Goal: Task Accomplishment & Management: Manage account settings

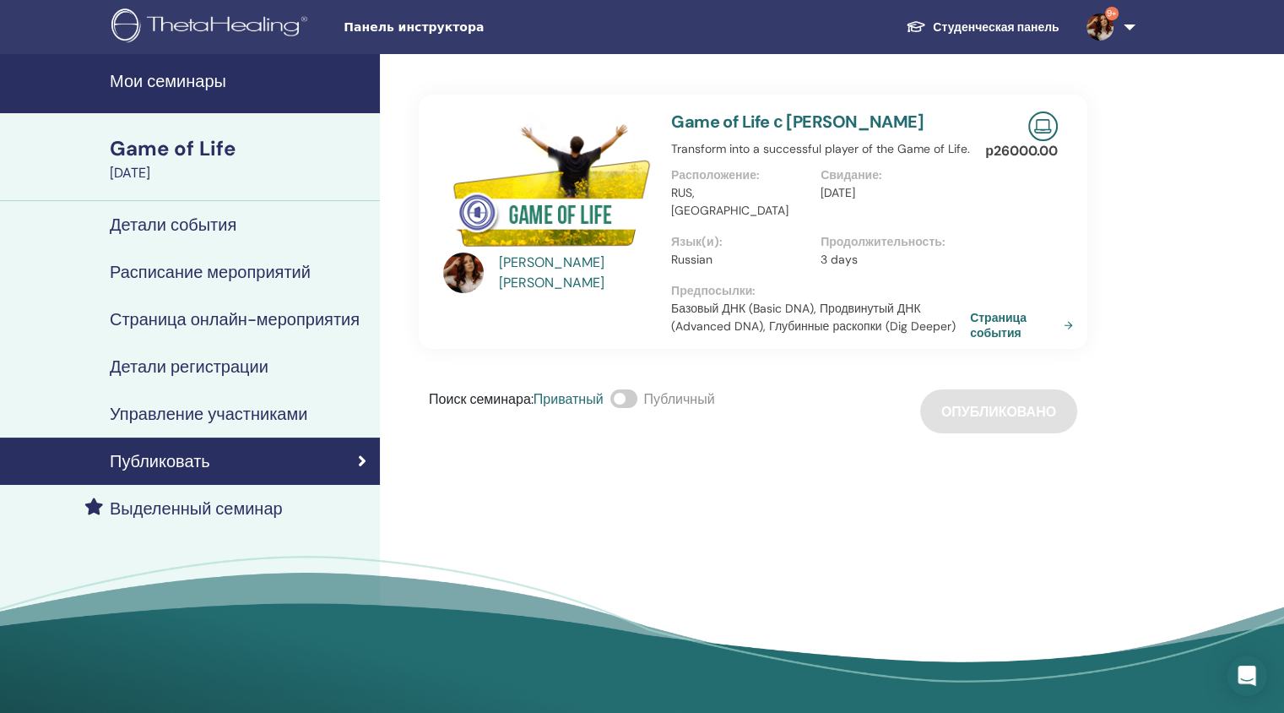
click at [188, 79] on h4 "Мои семинары" at bounding box center [240, 81] width 260 height 20
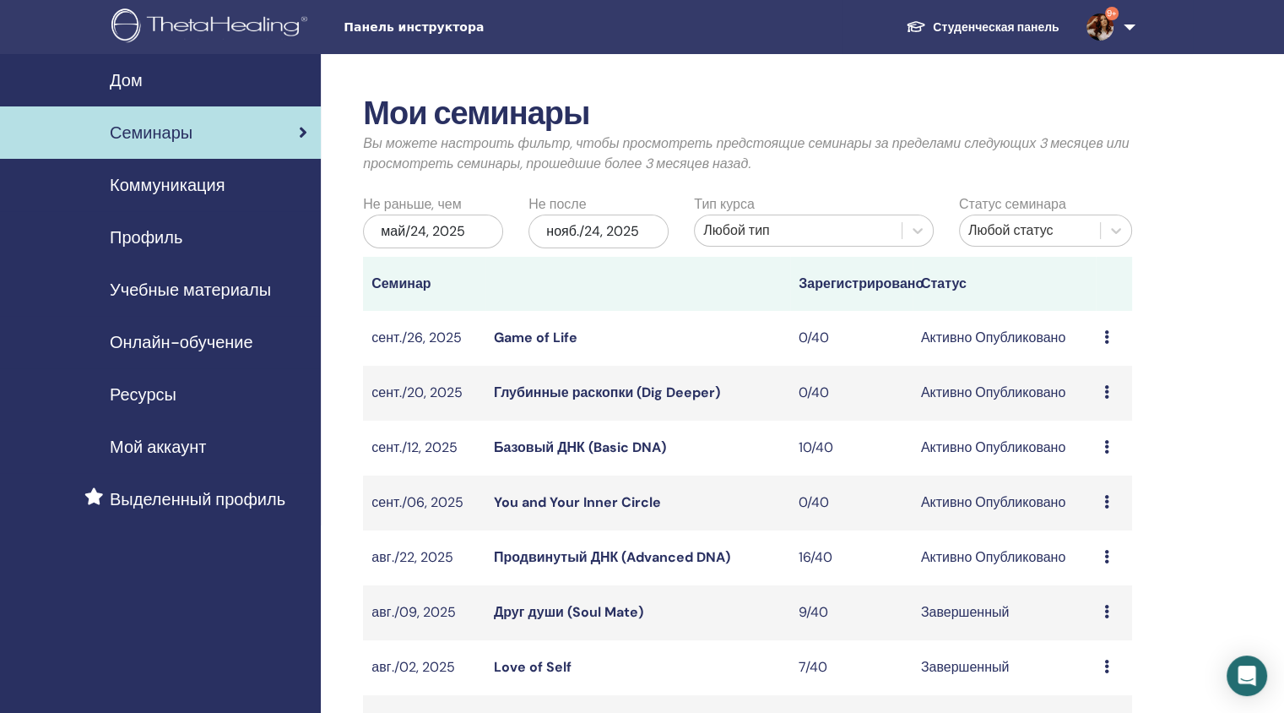
click at [542, 565] on link "Продвинутый ДНК (Advanced DNA)" at bounding box center [612, 557] width 236 height 18
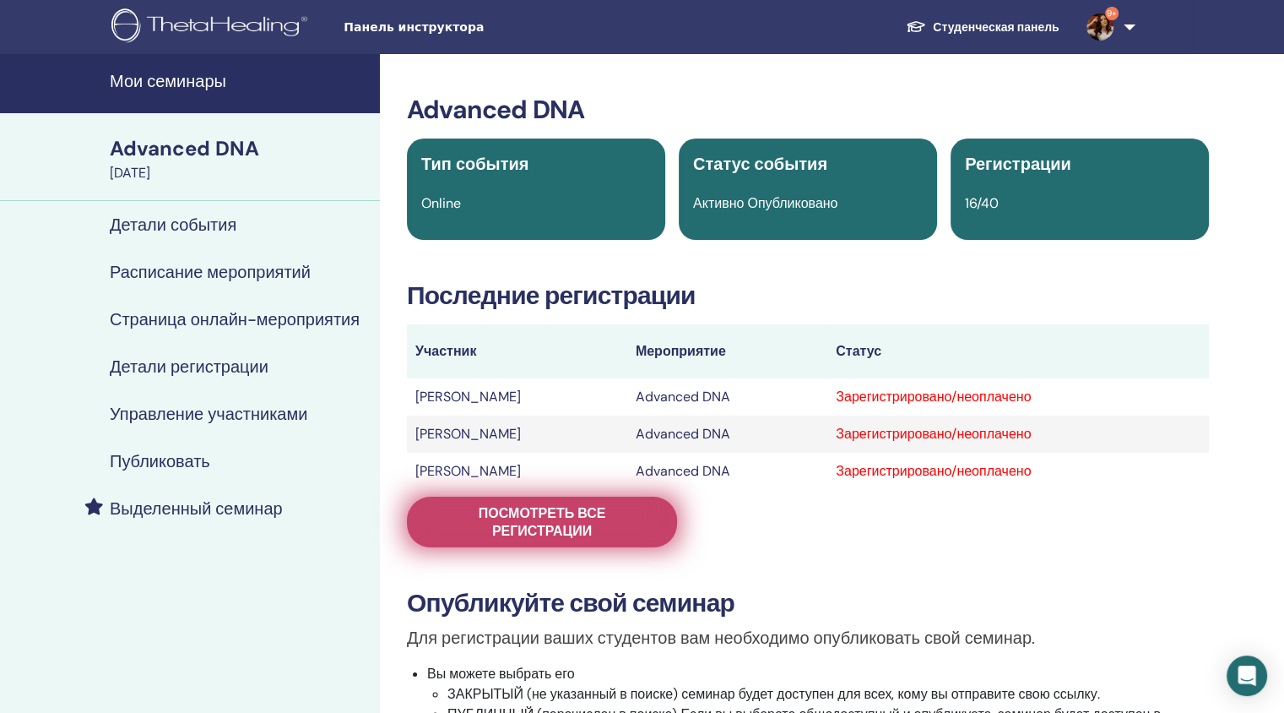
click at [524, 538] on span "Посмотреть все регистрации" at bounding box center [542, 521] width 228 height 35
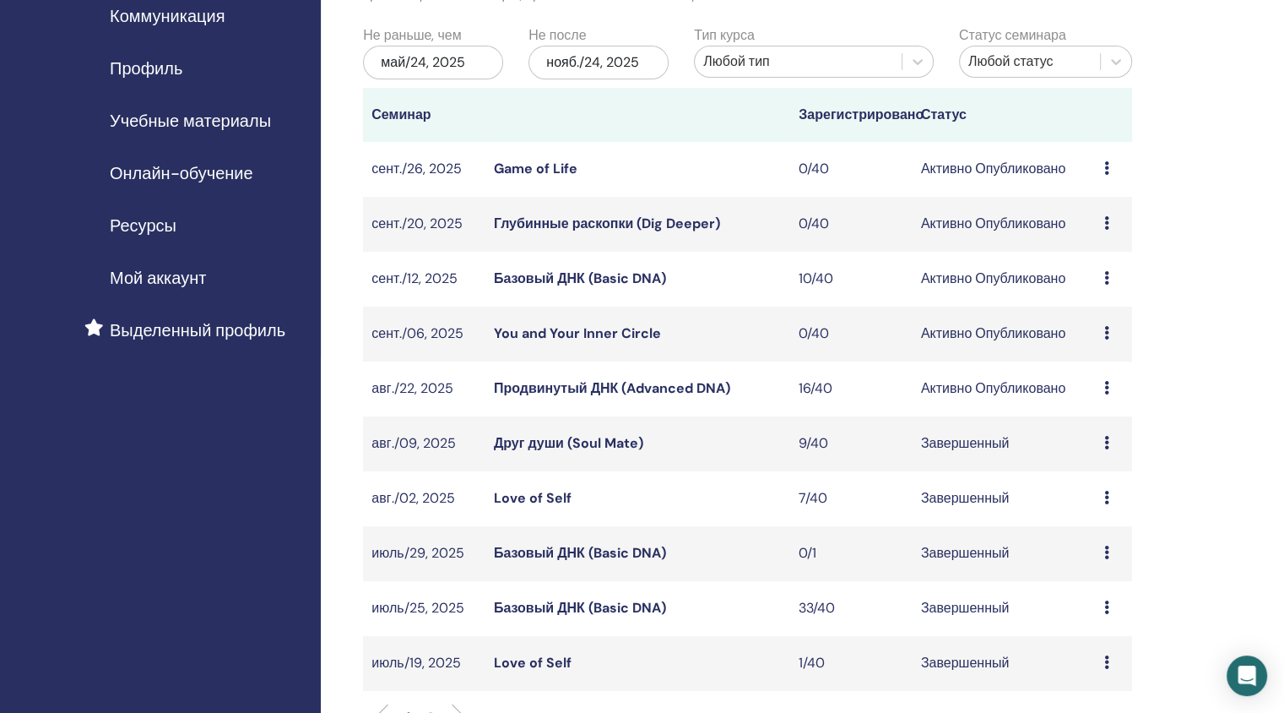
scroll to position [172, 0]
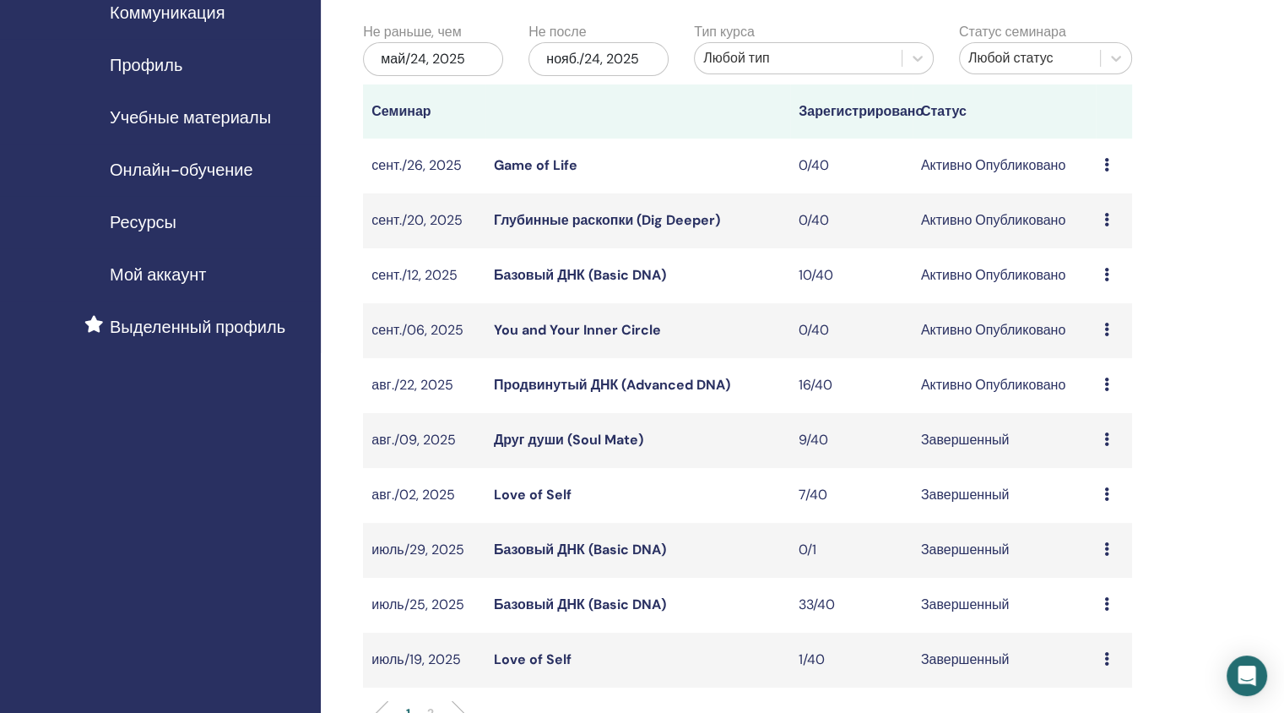
click at [608, 388] on link "Продвинутый ДНК (Advanced DNA)" at bounding box center [612, 385] width 236 height 18
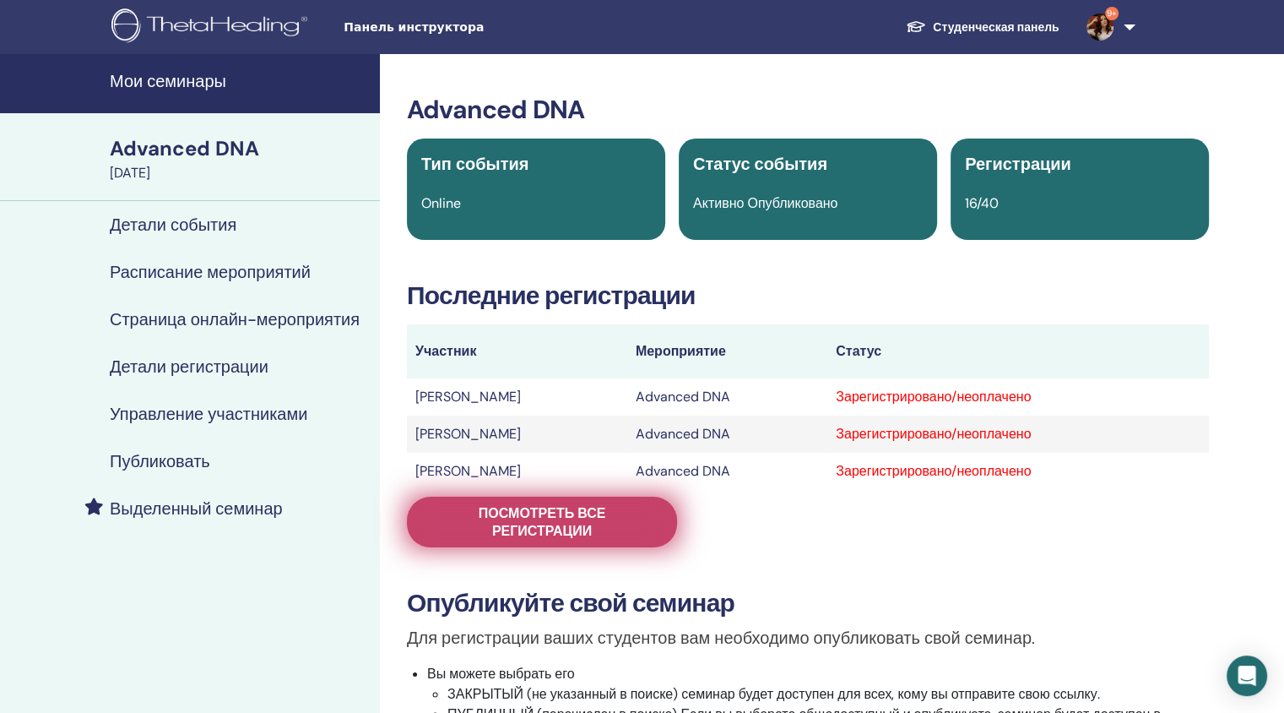
click at [622, 506] on span "Посмотреть все регистрации" at bounding box center [542, 521] width 228 height 35
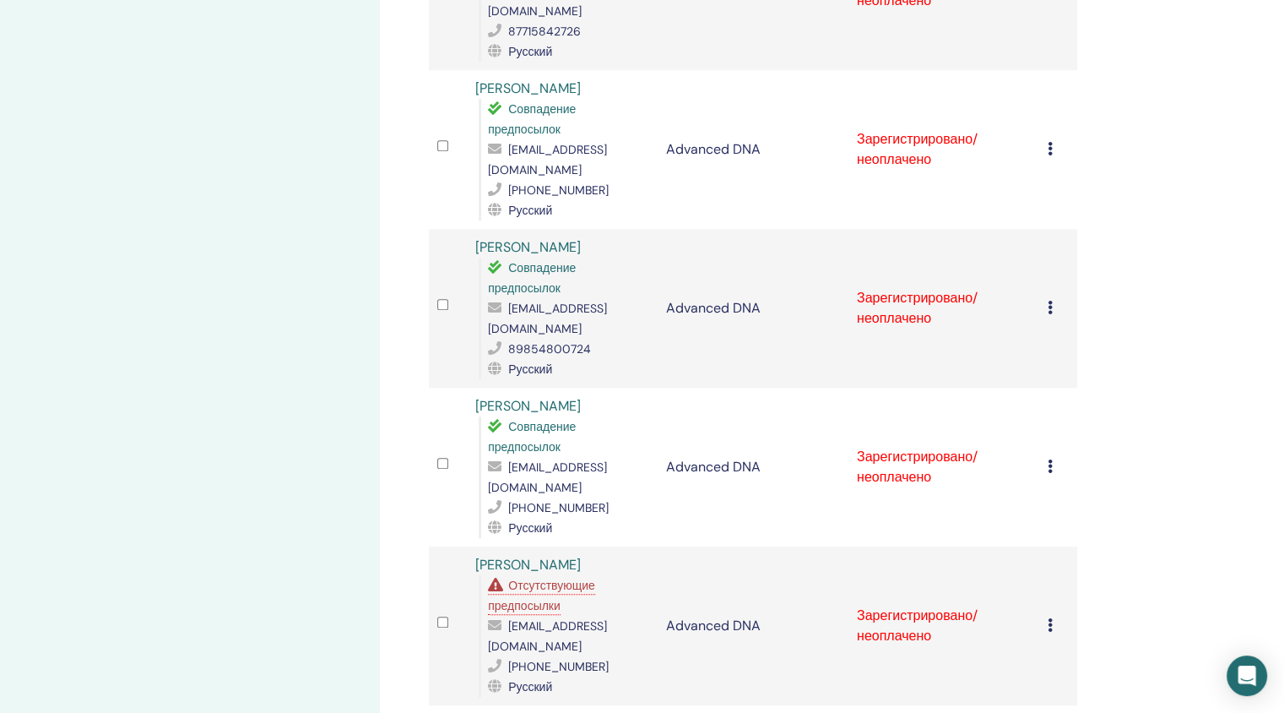
scroll to position [1165, 0]
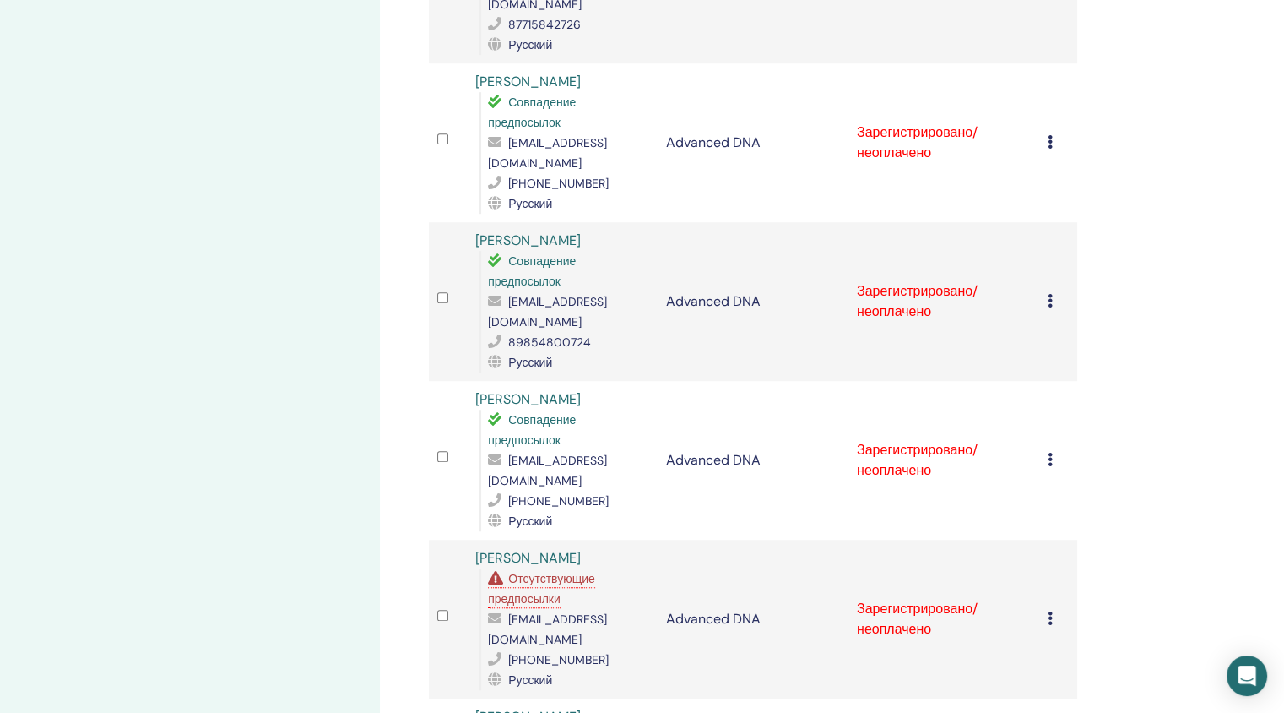
click at [1049, 611] on icon at bounding box center [1050, 618] width 5 height 14
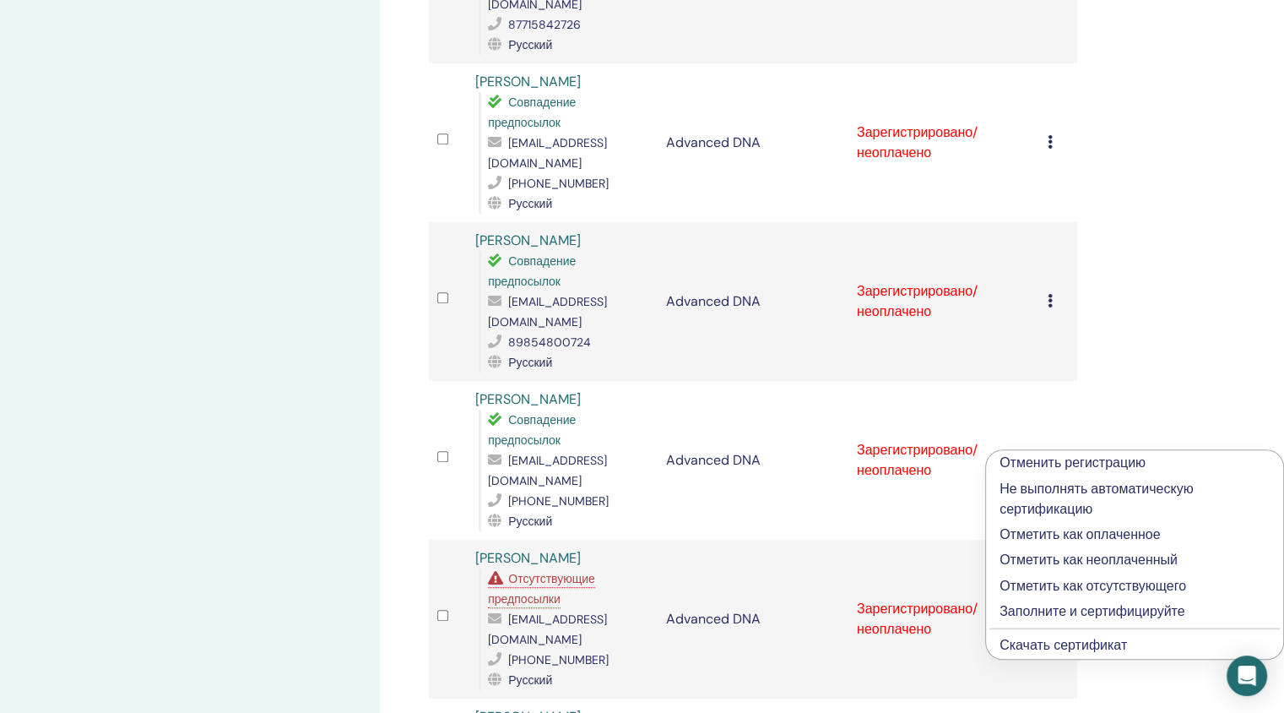
click at [1044, 493] on p "Не выполнять автоматическую сертификацию" at bounding box center [1135, 499] width 270 height 41
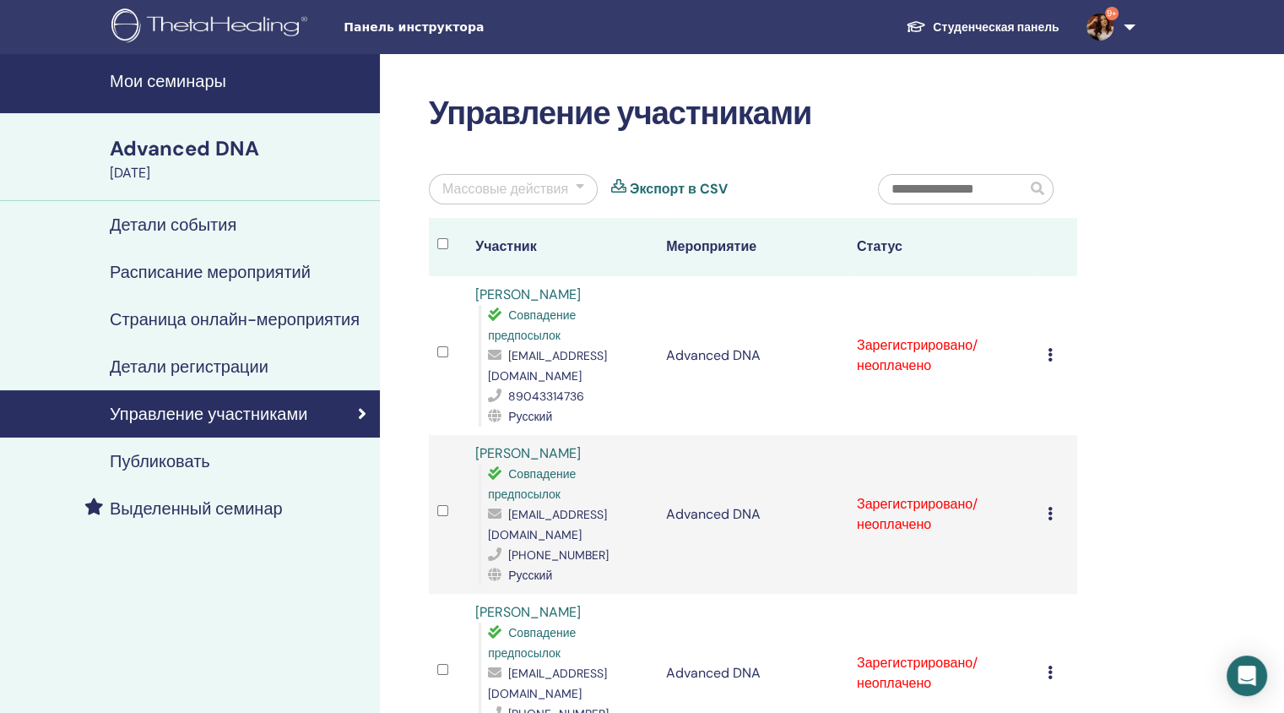
click at [574, 182] on div "Массовые действия" at bounding box center [513, 189] width 169 height 30
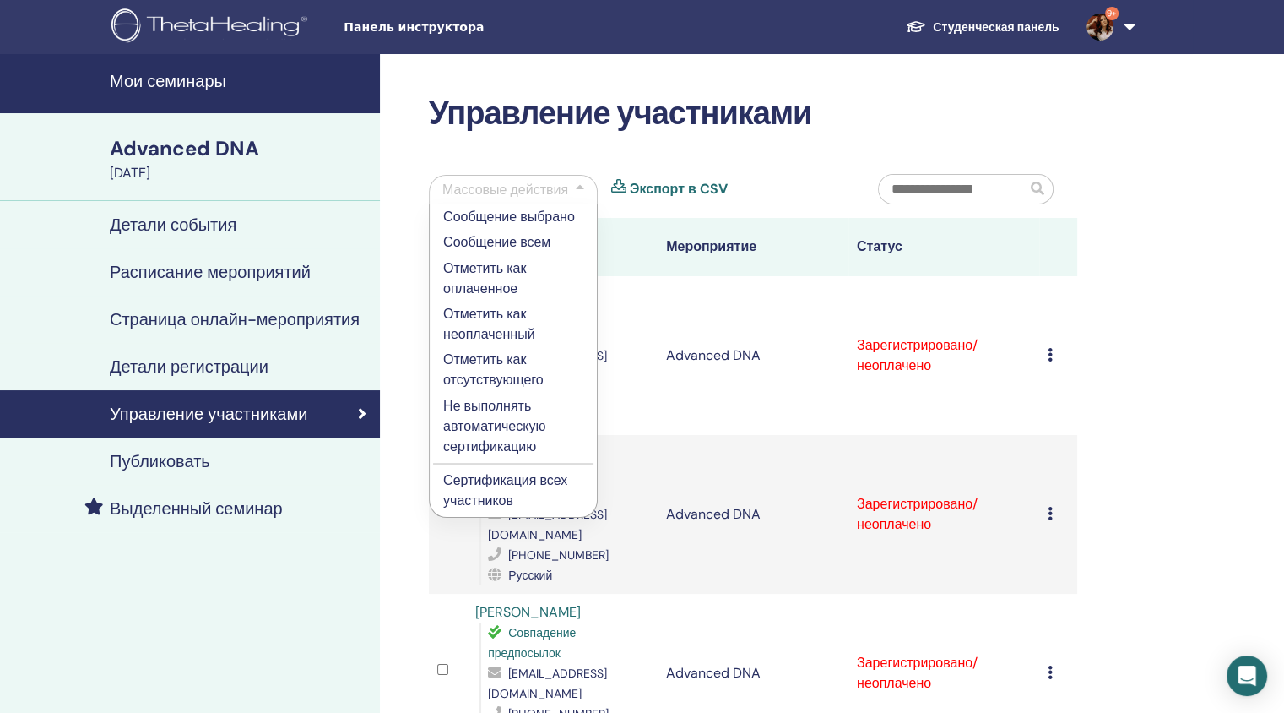
click at [494, 497] on p "Сертификация всех участников" at bounding box center [513, 490] width 140 height 41
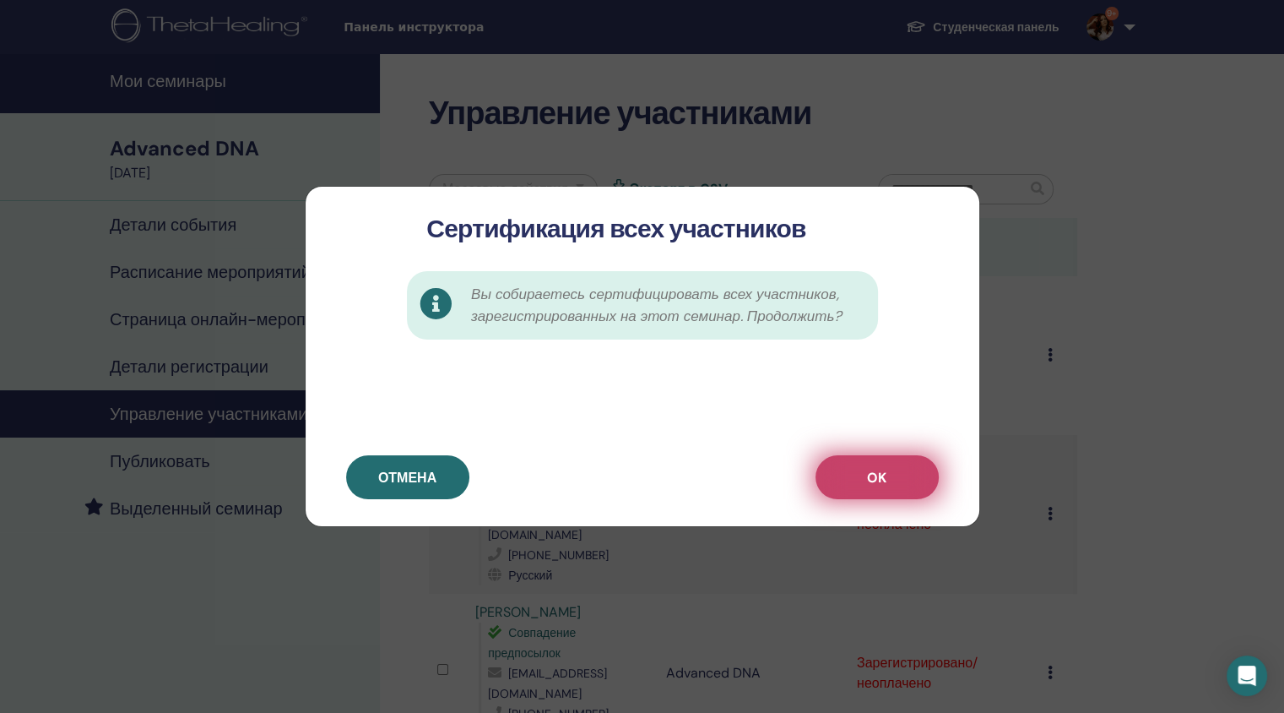
click at [891, 466] on button "OK" at bounding box center [877, 477] width 123 height 44
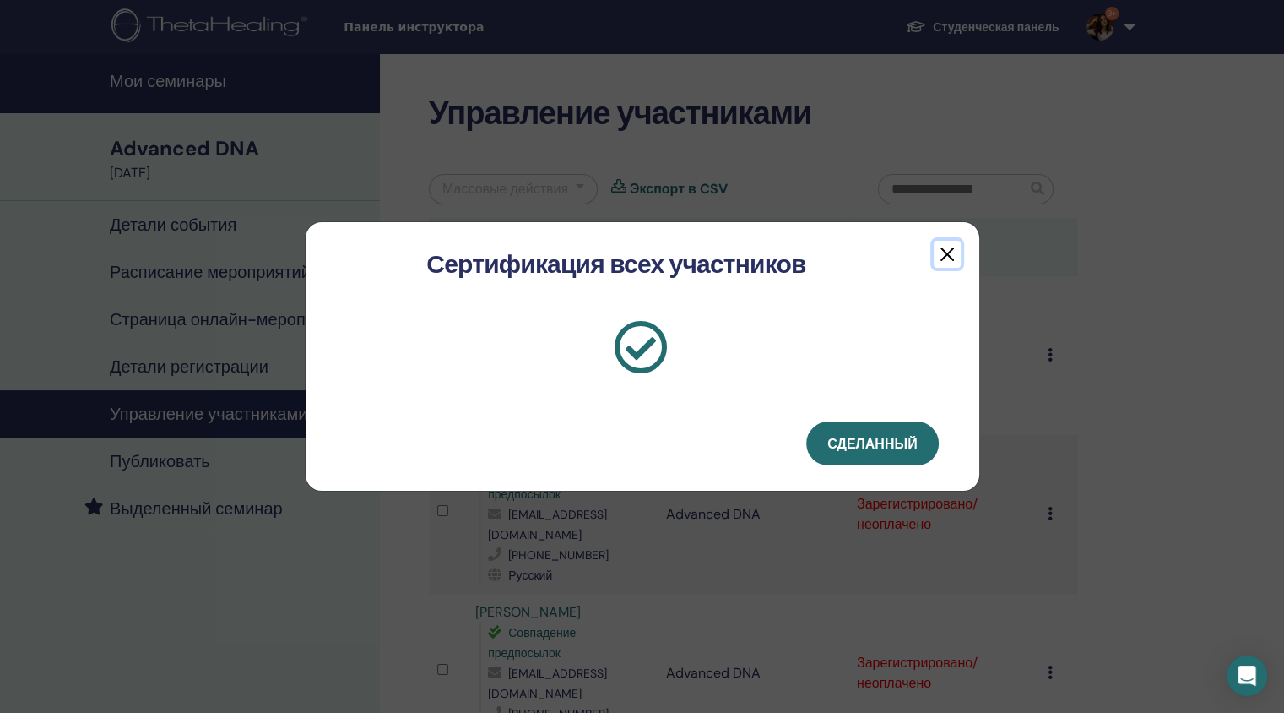
click at [947, 253] on button "button" at bounding box center [947, 254] width 27 height 27
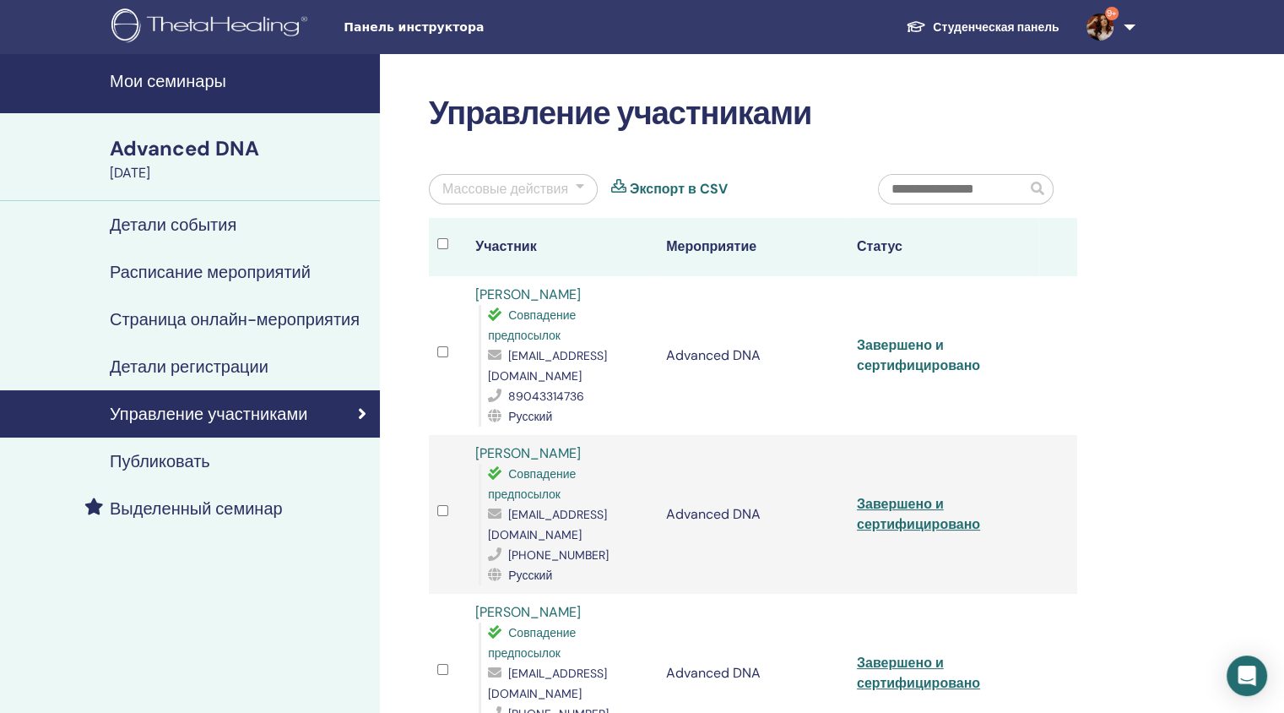
click at [899, 339] on link "Завершено и сертифицировано" at bounding box center [918, 355] width 123 height 38
drag, startPoint x: 600, startPoint y: 293, endPoint x: 480, endPoint y: 291, distance: 119.9
click at [480, 291] on div "[PERSON_NAME] Совпадение предпосылок [EMAIL_ADDRESS][DOMAIN_NAME] 89043314736 Р…" at bounding box center [562, 356] width 174 height 142
click at [610, 290] on div "[PERSON_NAME] Совпадение предпосылок [EMAIL_ADDRESS][DOMAIN_NAME] 89043314736 Р…" at bounding box center [562, 356] width 174 height 142
drag, startPoint x: 610, startPoint y: 290, endPoint x: 486, endPoint y: 288, distance: 124.2
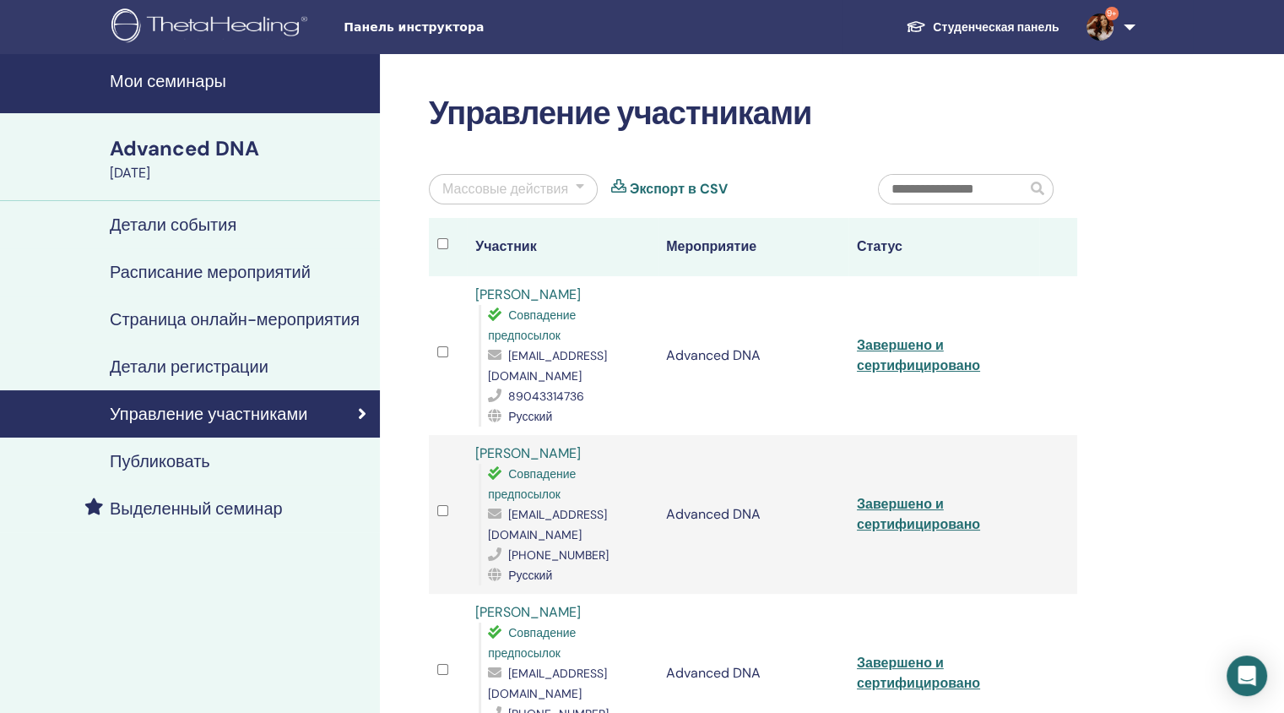
click at [486, 288] on div "[PERSON_NAME] Совпадение предпосылок [EMAIL_ADDRESS][DOMAIN_NAME] 89043314736 Р…" at bounding box center [562, 356] width 174 height 142
copy link "[PERSON_NAME]"
click at [878, 495] on link "Завершено и сертифицировано" at bounding box center [918, 514] width 123 height 38
drag, startPoint x: 556, startPoint y: 433, endPoint x: 477, endPoint y: 427, distance: 78.8
click at [477, 443] on div "[PERSON_NAME] Совпадение предпосылок [EMAIL_ADDRESS][DOMAIN_NAME] [PHONE_NUMBER…" at bounding box center [562, 514] width 174 height 142
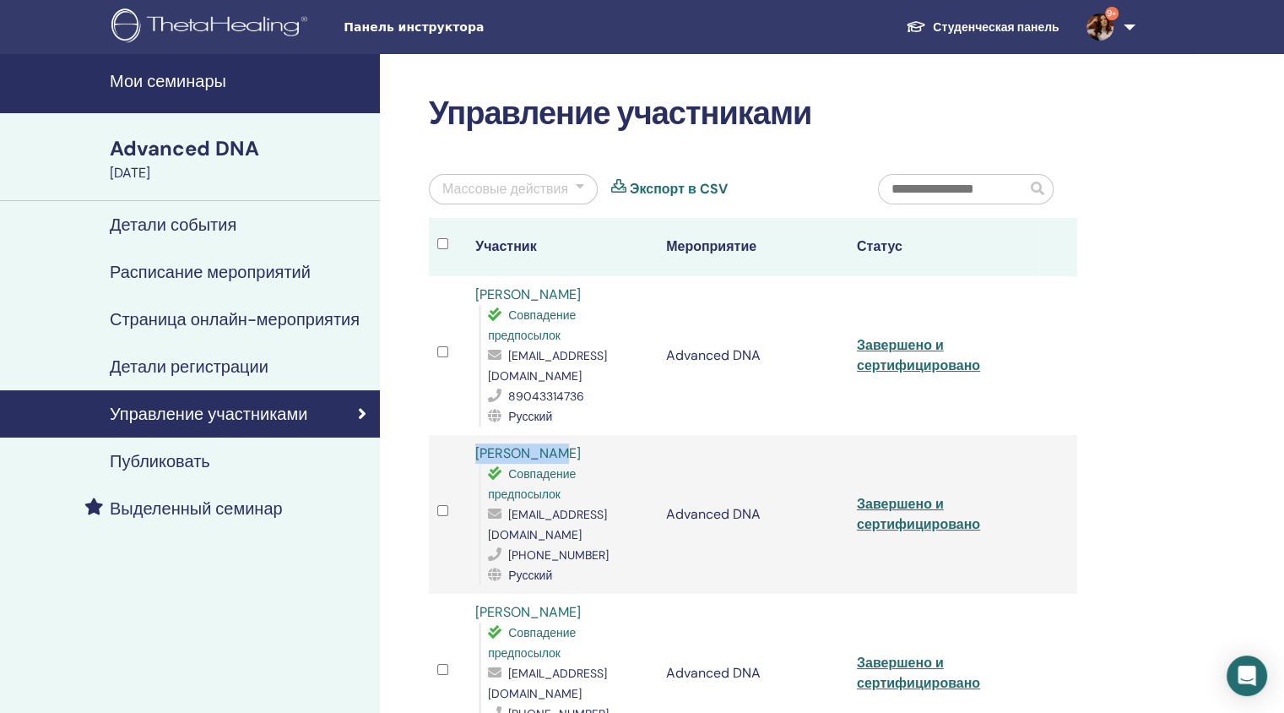
copy link "[PERSON_NAME]"
click at [887, 654] on link "Завершено и сертифицировано" at bounding box center [918, 673] width 123 height 38
drag, startPoint x: 608, startPoint y: 573, endPoint x: 472, endPoint y: 573, distance: 136.0
click at [472, 594] on td "[PERSON_NAME] Совпадение предпосылок [EMAIL_ADDRESS][DOMAIN_NAME] [PHONE_NUMBER…" at bounding box center [562, 673] width 191 height 159
copy link "[PERSON_NAME]"
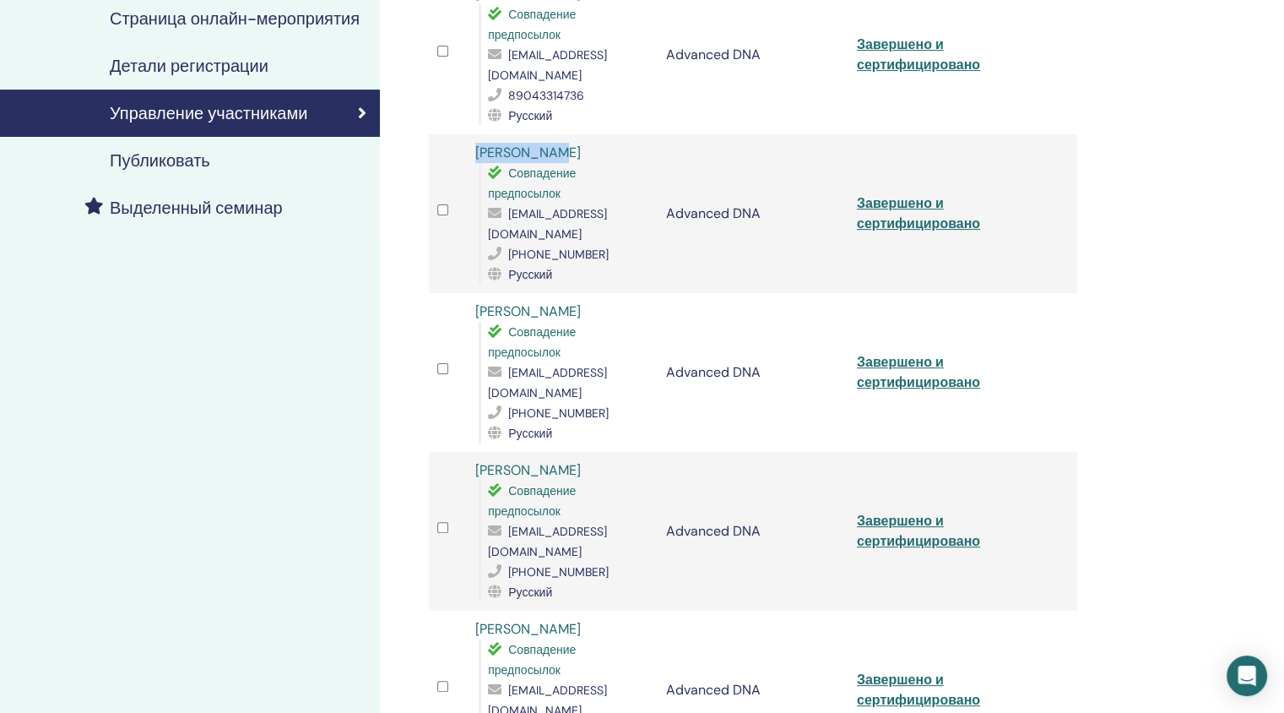
scroll to position [337, 0]
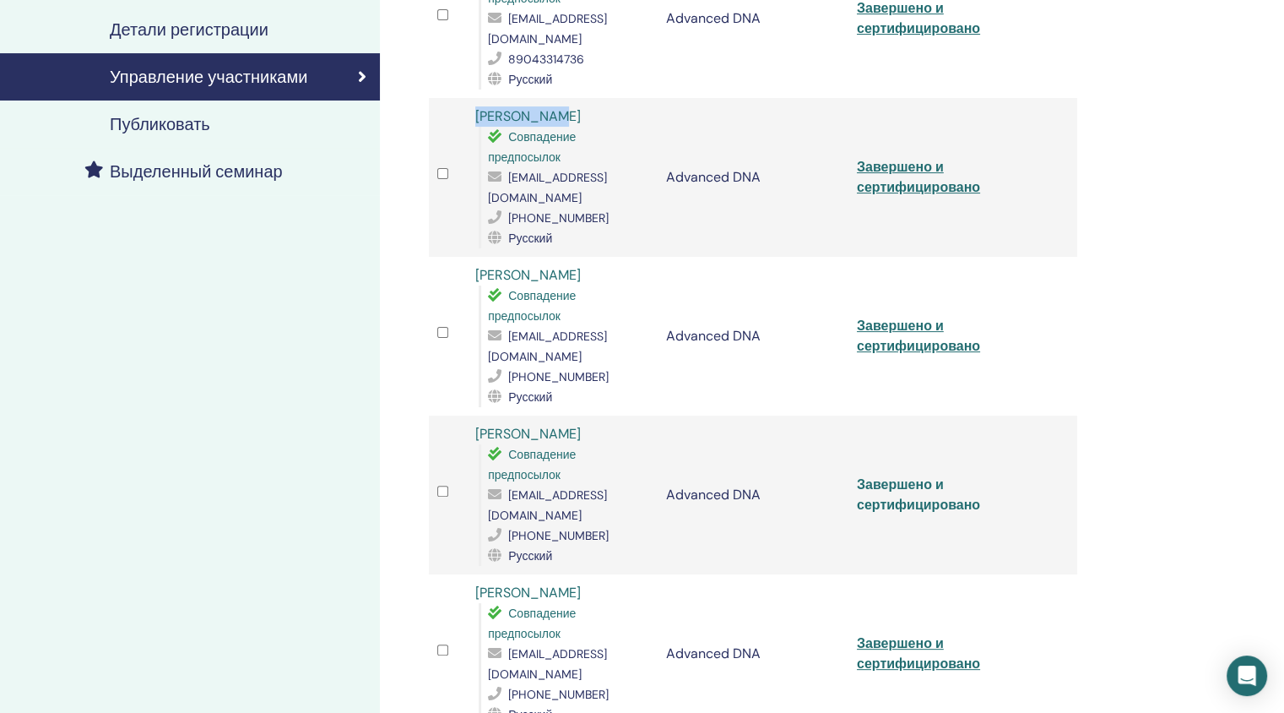
click at [914, 475] on link "Завершено и сертифицировано" at bounding box center [918, 494] width 123 height 38
drag, startPoint x: 604, startPoint y: 369, endPoint x: 475, endPoint y: 378, distance: 128.7
click at [475, 424] on div "[PERSON_NAME] предпосылок [EMAIL_ADDRESS][DOMAIN_NAME] [PHONE_NUMBER] Русский" at bounding box center [562, 495] width 174 height 142
copy link "[PERSON_NAME]"
click at [868, 634] on link "Завершено и сертифицировано" at bounding box center [918, 653] width 123 height 38
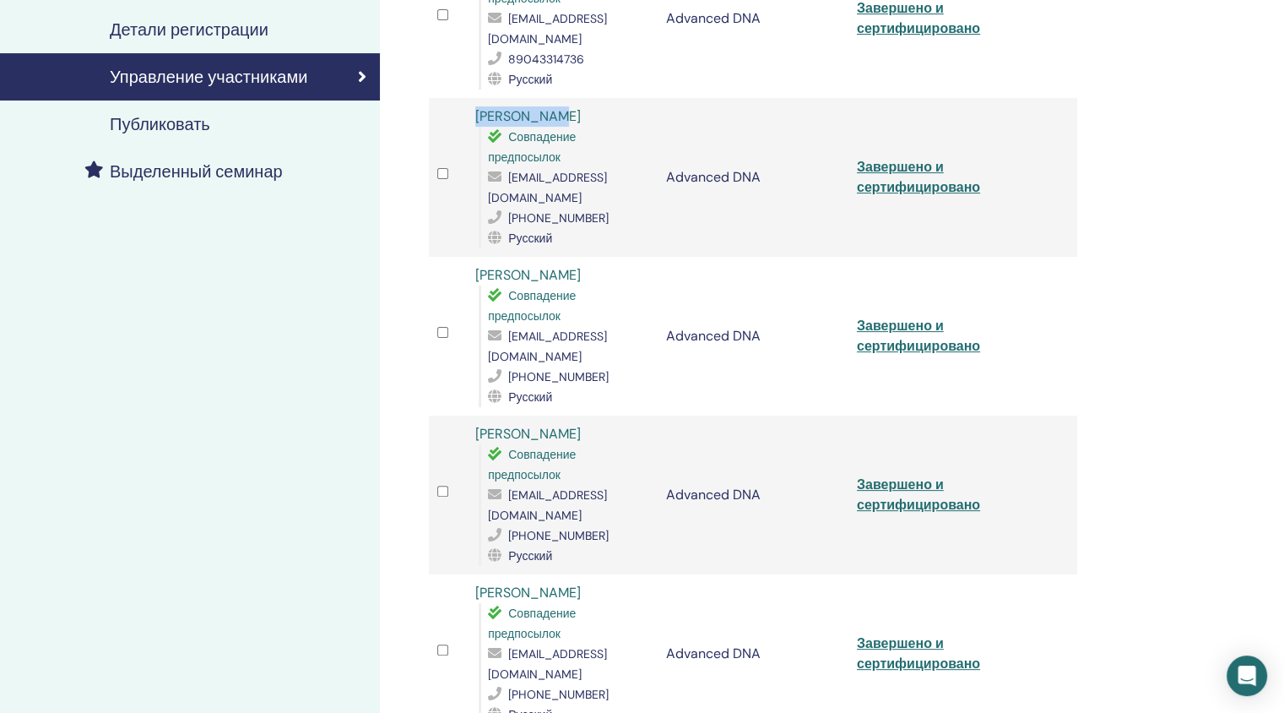
drag, startPoint x: 571, startPoint y: 533, endPoint x: 475, endPoint y: 530, distance: 96.3
click at [475, 583] on div "[PERSON_NAME] Совпадение предпосылок [EMAIL_ADDRESS][DOMAIN_NAME] [PHONE_NUMBER…" at bounding box center [562, 654] width 174 height 142
copy link "[PERSON_NAME]"
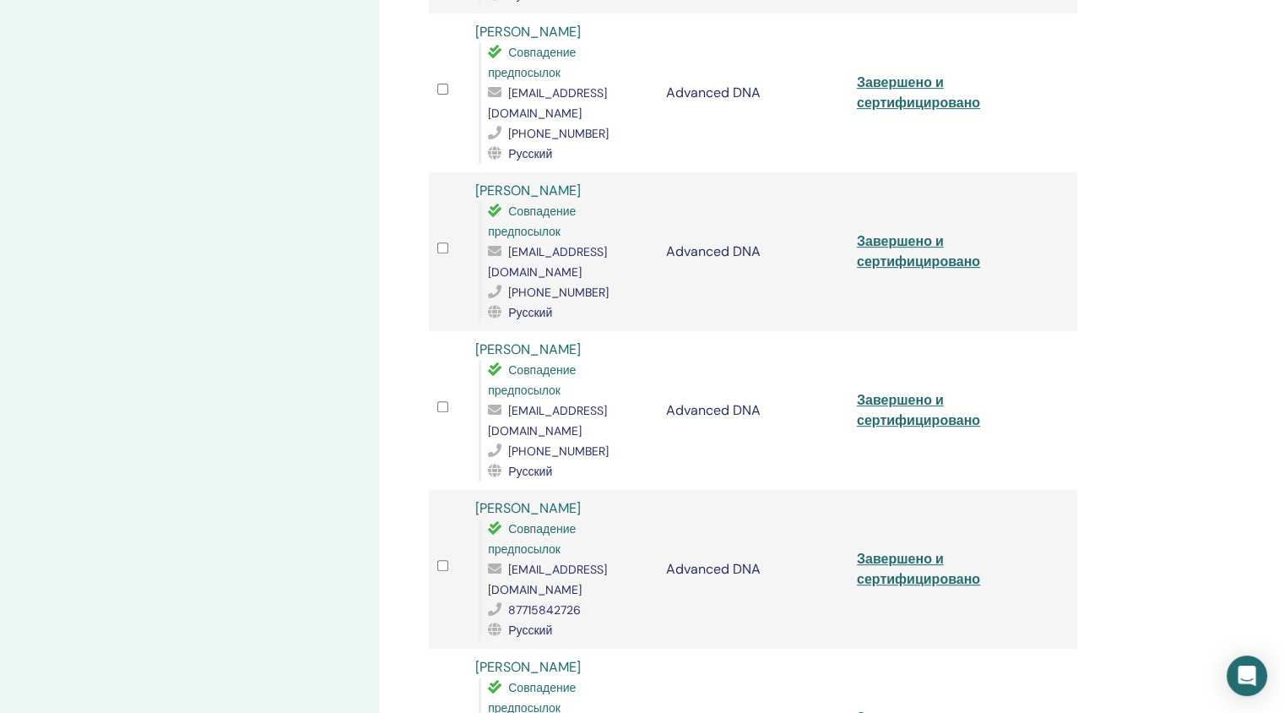
scroll to position [603, 0]
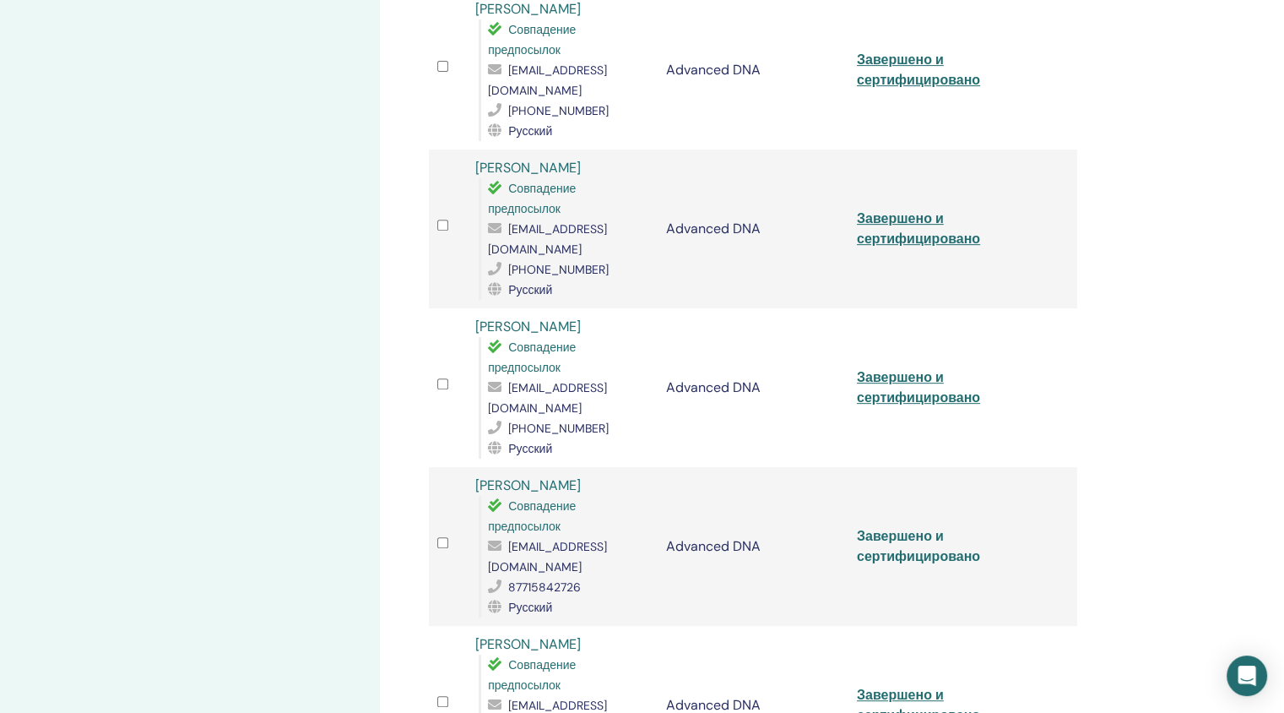
click at [892, 527] on link "Завершено и сертифицировано" at bounding box center [918, 546] width 123 height 38
drag, startPoint x: 583, startPoint y: 401, endPoint x: 479, endPoint y: 401, distance: 103.9
click at [479, 475] on div "[PERSON_NAME] Совпадение предпосылок [EMAIL_ADDRESS][DOMAIN_NAME] 87715842726 Р…" at bounding box center [562, 546] width 174 height 142
copy link "[PERSON_NAME]"
click at [902, 686] on link "Завершено и сертифицировано" at bounding box center [918, 705] width 123 height 38
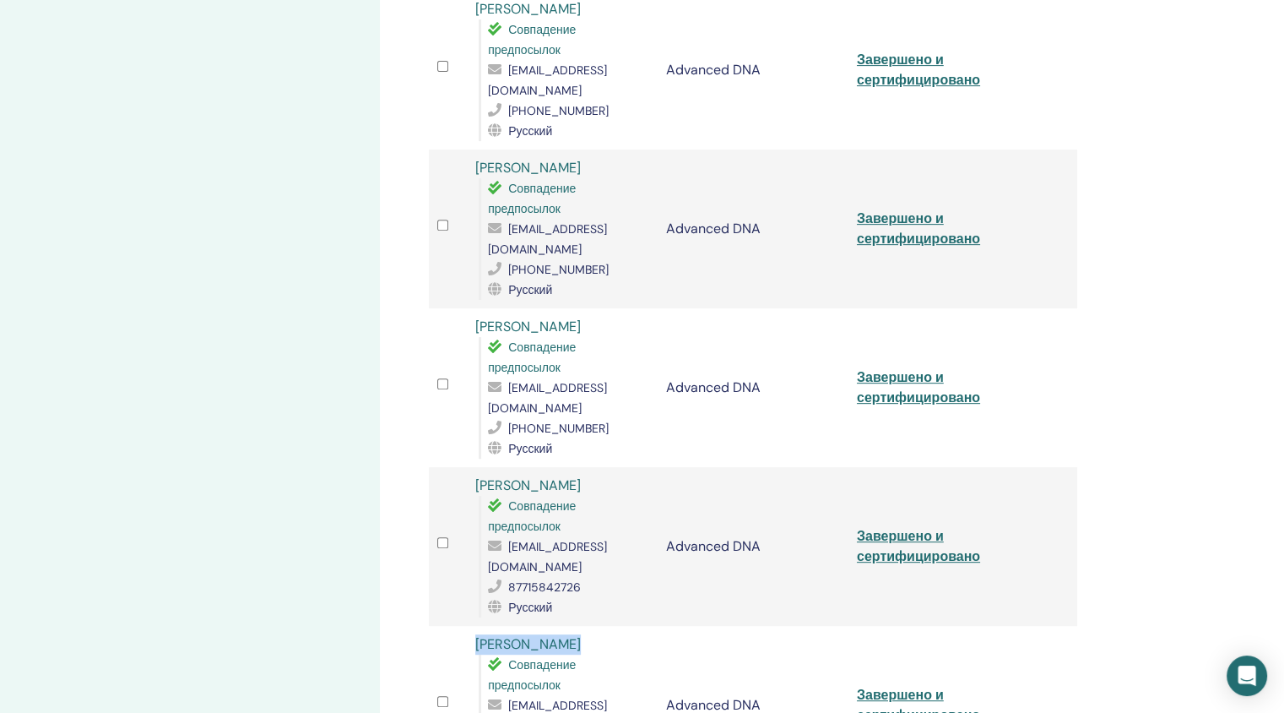
drag, startPoint x: 578, startPoint y: 541, endPoint x: 475, endPoint y: 540, distance: 102.2
click at [475, 634] on div "[PERSON_NAME] Совпадение предпосылок [EMAIL_ADDRESS][DOMAIN_NAME] [PHONE_NUMBER…" at bounding box center [562, 705] width 174 height 142
click at [475, 635] on link "[PERSON_NAME]" at bounding box center [528, 644] width 106 height 18
copy link "[PERSON_NAME]"
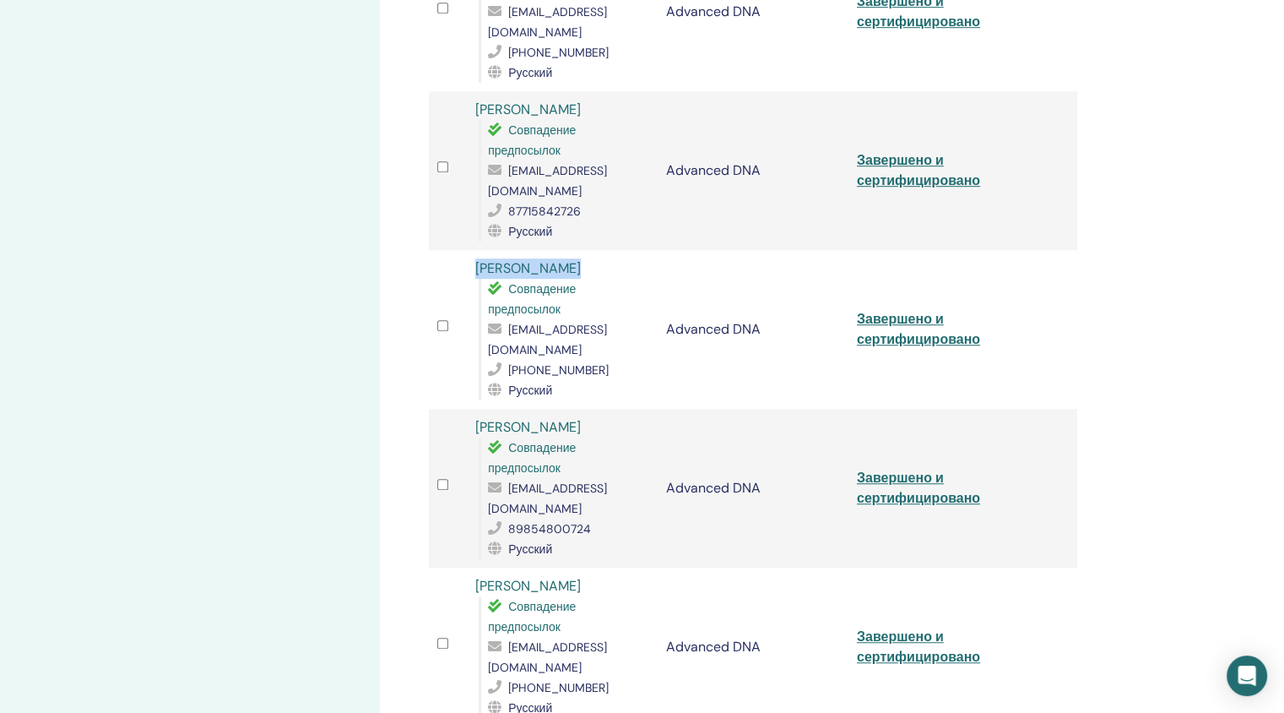
scroll to position [978, 0]
click at [884, 470] on link "Завершено и сертифицировано" at bounding box center [918, 489] width 123 height 38
drag, startPoint x: 594, startPoint y: 307, endPoint x: 475, endPoint y: 297, distance: 118.7
click at [475, 418] on div "Ksenia Rakysheva Совпадение предпосылок [EMAIL_ADDRESS][DOMAIN_NAME] 8985480072…" at bounding box center [562, 489] width 174 height 142
copy link "[PERSON_NAME]"
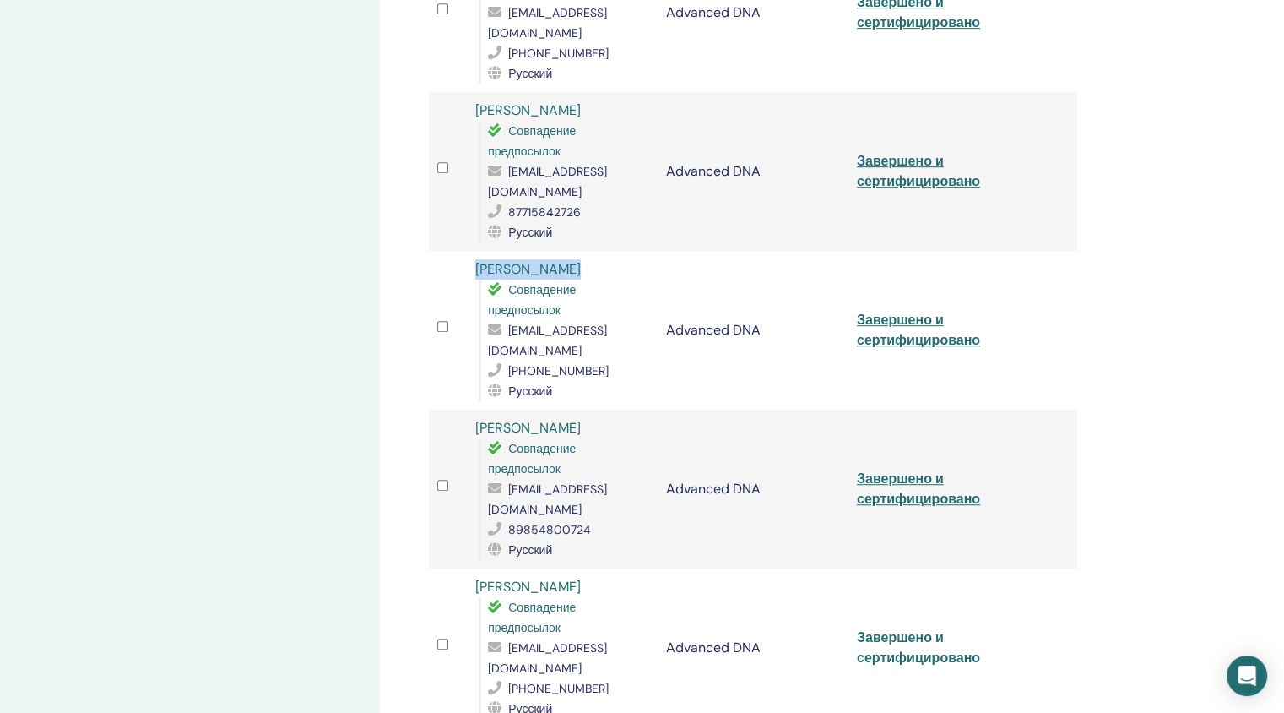
click at [884, 628] on link "Завершено и сертифицировано" at bounding box center [918, 647] width 123 height 38
drag, startPoint x: 564, startPoint y: 448, endPoint x: 475, endPoint y: 448, distance: 88.7
click at [475, 577] on div "[PERSON_NAME] Совпадение предпосылок [EMAIL_ADDRESS][DOMAIN_NAME] [PHONE_NUMBER…" at bounding box center [562, 648] width 174 height 142
copy link "[PERSON_NAME]"
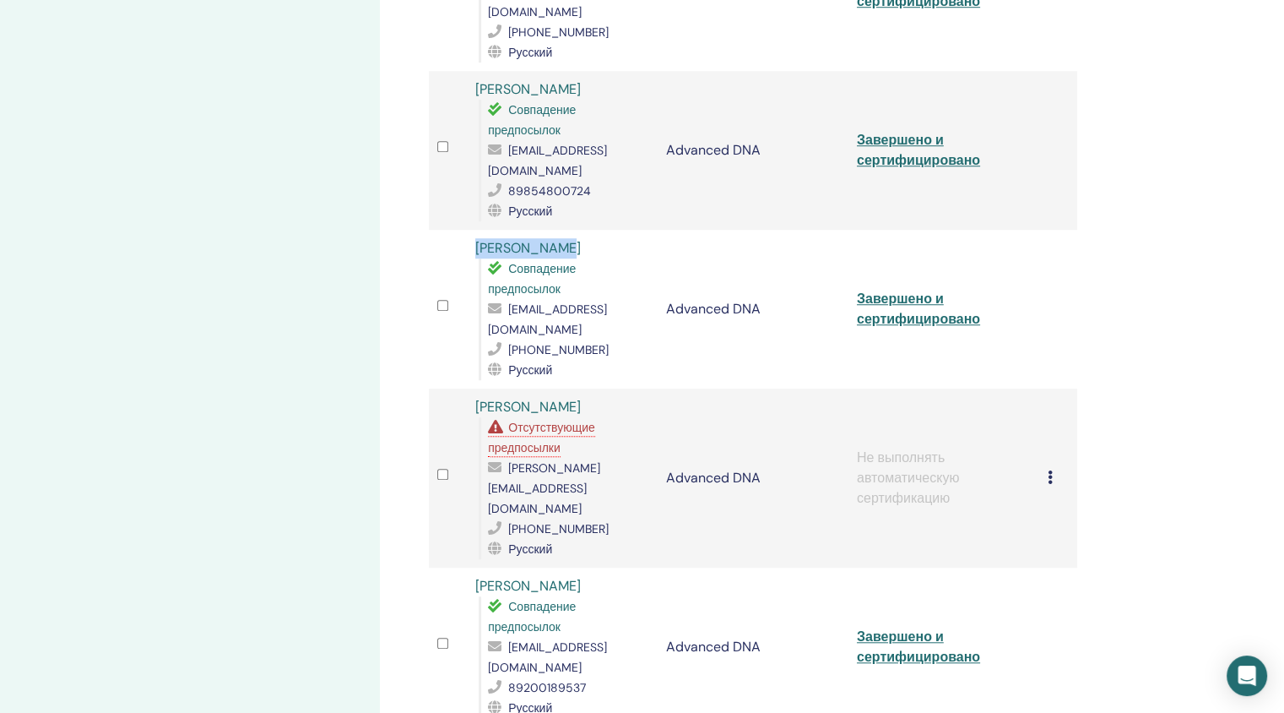
scroll to position [1322, 0]
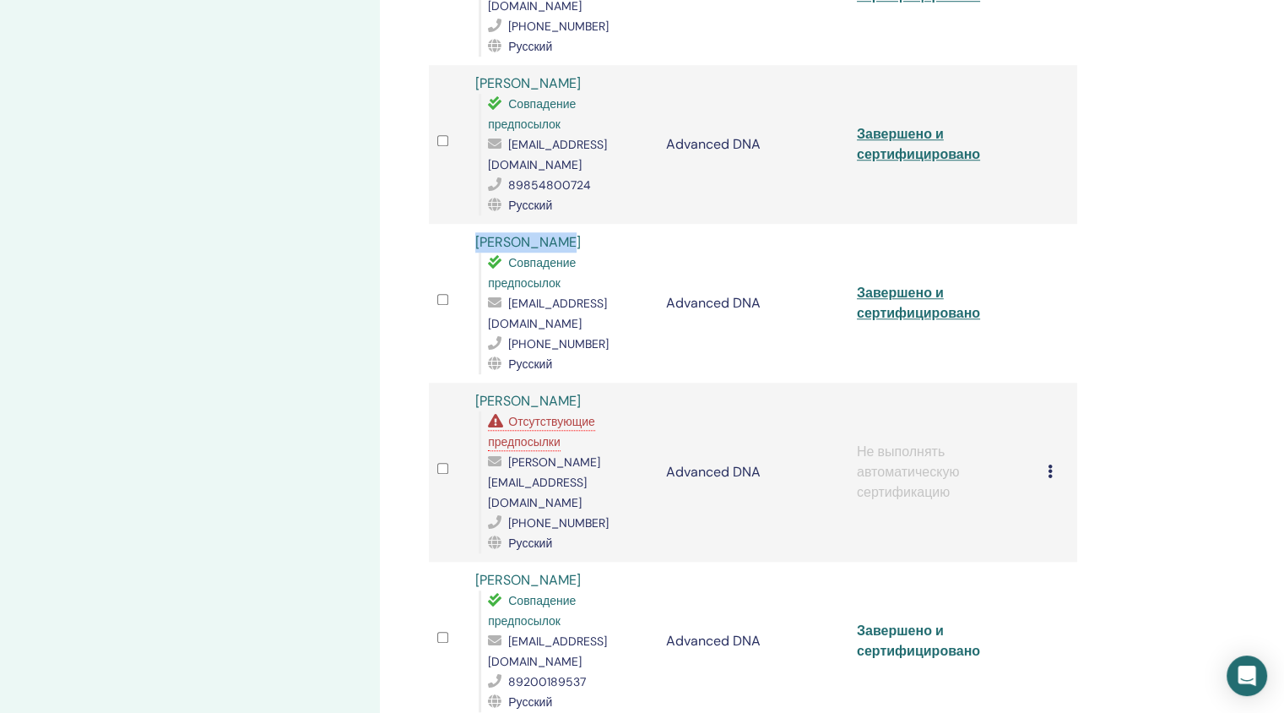
click at [883, 622] on link "Завершено и сертифицировано" at bounding box center [918, 641] width 123 height 38
drag, startPoint x: 606, startPoint y: 377, endPoint x: 473, endPoint y: 378, distance: 132.6
click at [473, 562] on td "[PERSON_NAME] Совпадение предпосылок [EMAIL_ADDRESS][DOMAIN_NAME] 89200189537 Р…" at bounding box center [562, 641] width 191 height 159
drag, startPoint x: 574, startPoint y: 536, endPoint x: 472, endPoint y: 524, distance: 103.0
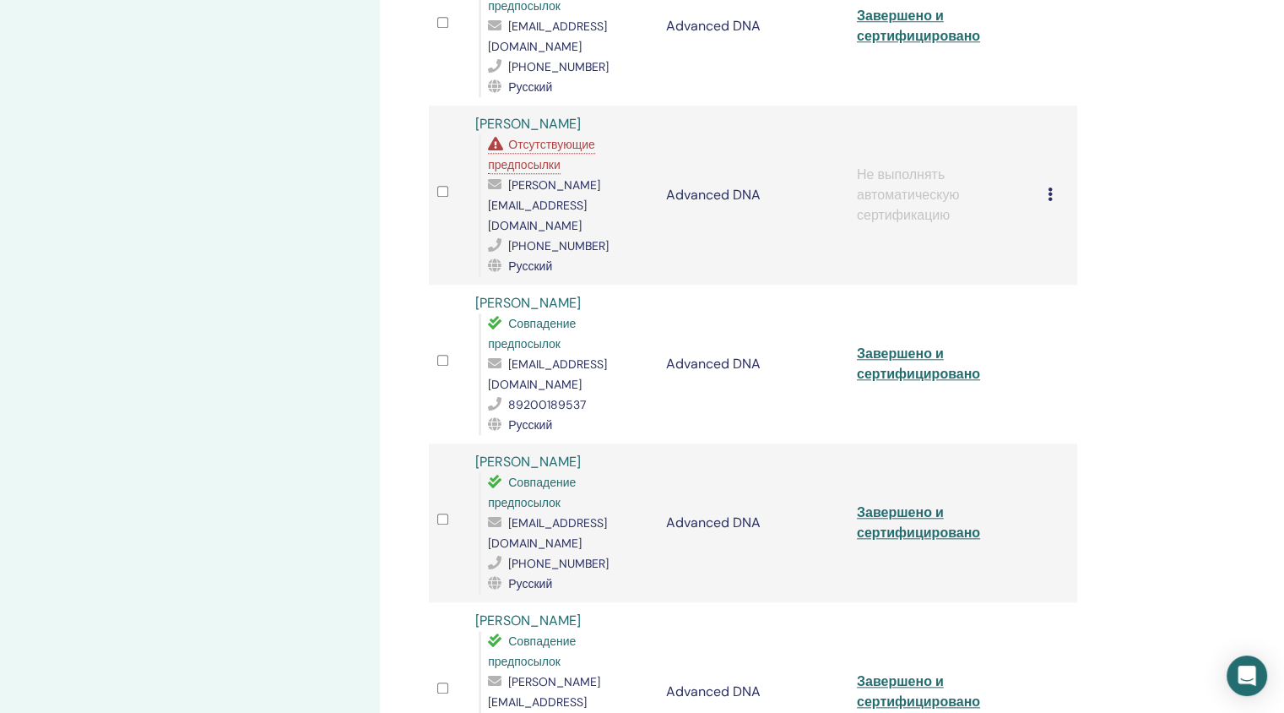
scroll to position [1607, 0]
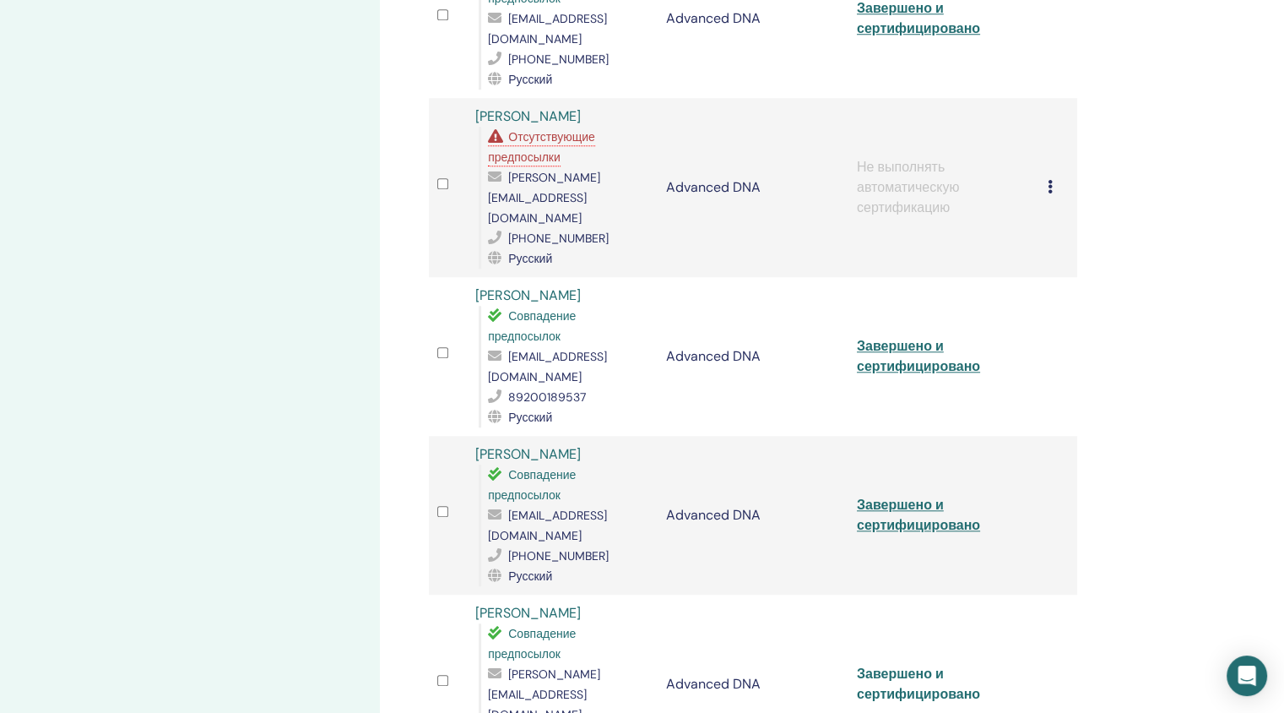
click at [909, 665] on link "Завершено и сертифицировано" at bounding box center [918, 684] width 123 height 38
drag, startPoint x: 595, startPoint y: 405, endPoint x: 475, endPoint y: 405, distance: 119.1
click at [475, 603] on div "[PERSON_NAME] Совпадение предпосылок [EMAIL_ADDRESS][DOMAIN_NAME] 380971215295 …" at bounding box center [562, 684] width 174 height 162
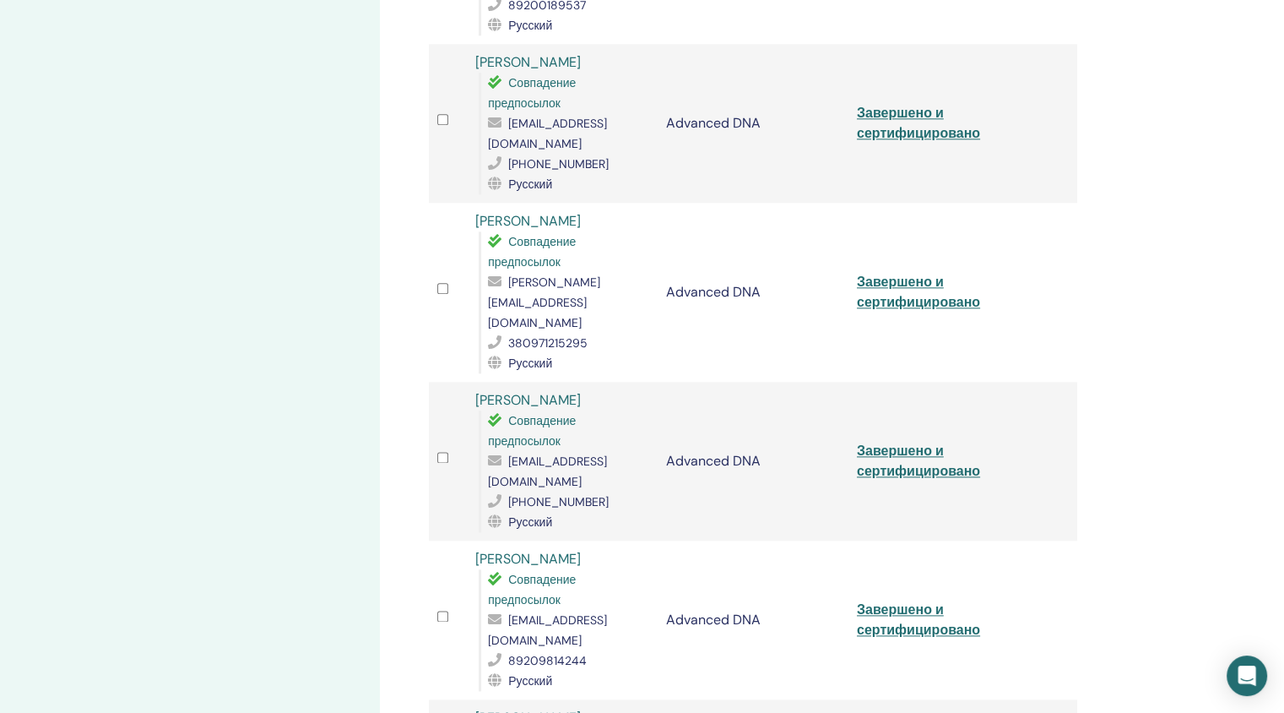
scroll to position [1975, 0]
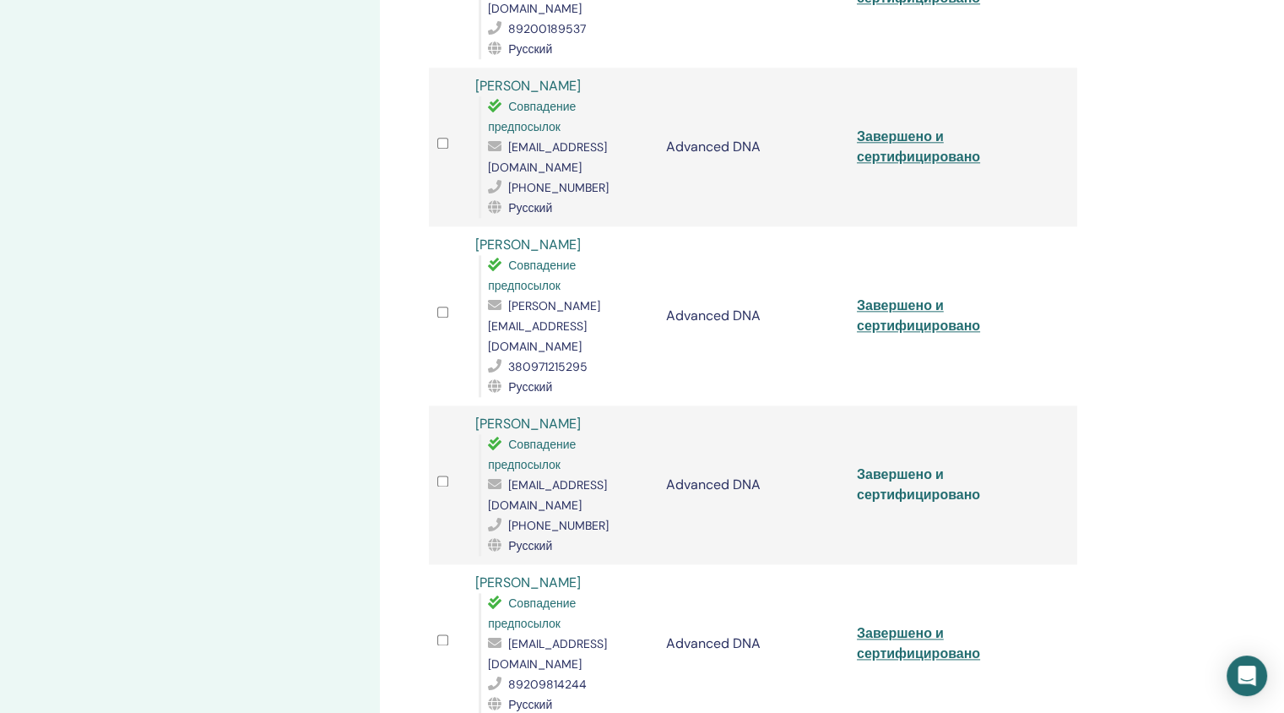
click at [915, 465] on link "Завершено и сертифицировано" at bounding box center [918, 484] width 123 height 38
drag, startPoint x: 581, startPoint y: 180, endPoint x: 480, endPoint y: 184, distance: 101.4
click at [480, 414] on div "[PERSON_NAME] Совпадение предпосылок [EMAIL_ADDRESS][DOMAIN_NAME] [PHONE_NUMBER…" at bounding box center [562, 485] width 174 height 142
click at [872, 624] on link "Завершено и сертифицировано" at bounding box center [918, 643] width 123 height 38
drag, startPoint x: 603, startPoint y: 318, endPoint x: 476, endPoint y: 320, distance: 126.7
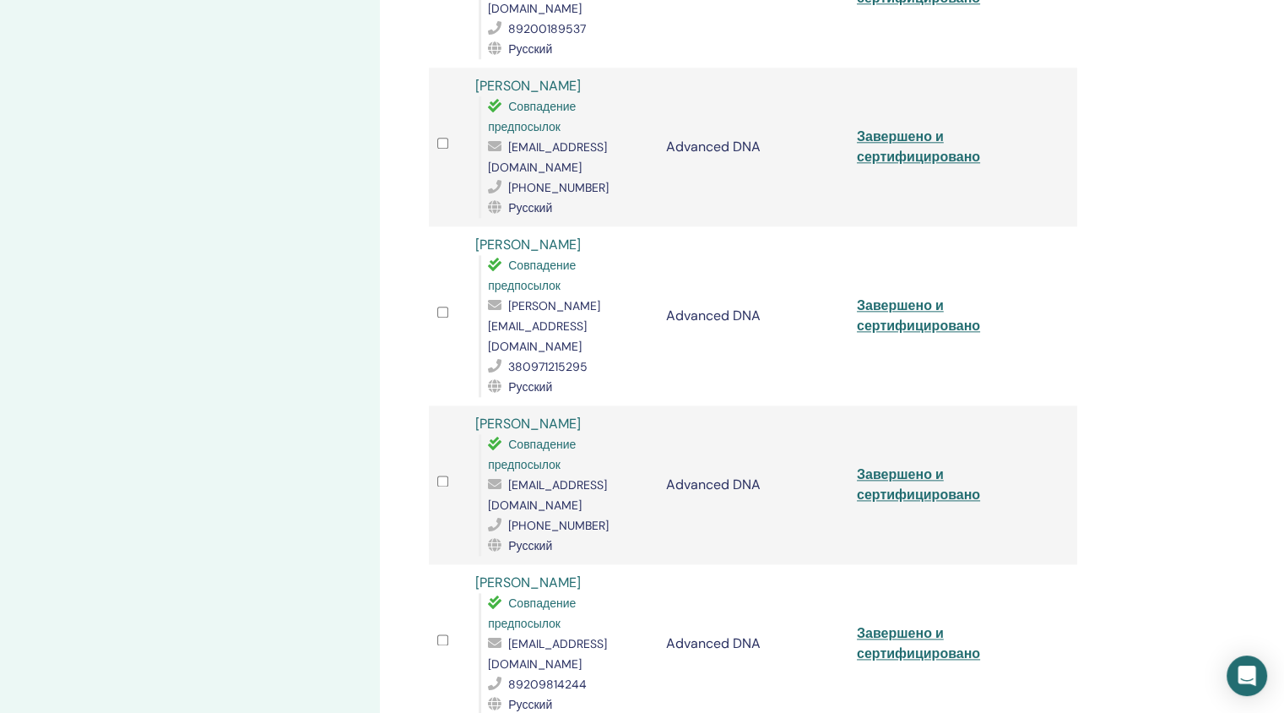
click at [476, 573] on div "[PERSON_NAME] Совпадение предпосылок [EMAIL_ADDRESS][DOMAIN_NAME] 89209814244 Р…" at bounding box center [562, 644] width 174 height 142
drag, startPoint x: 574, startPoint y: 455, endPoint x: 476, endPoint y: 456, distance: 98.0
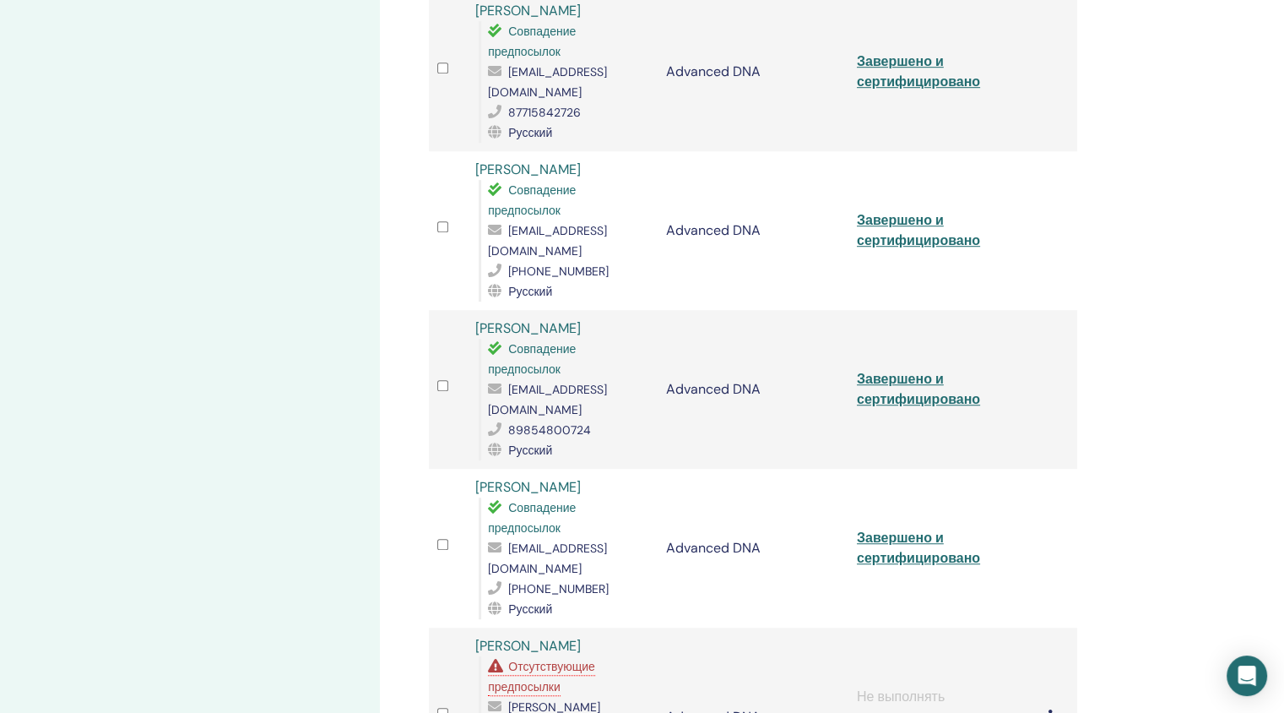
scroll to position [1078, 0]
